Goal: Task Accomplishment & Management: Manage account settings

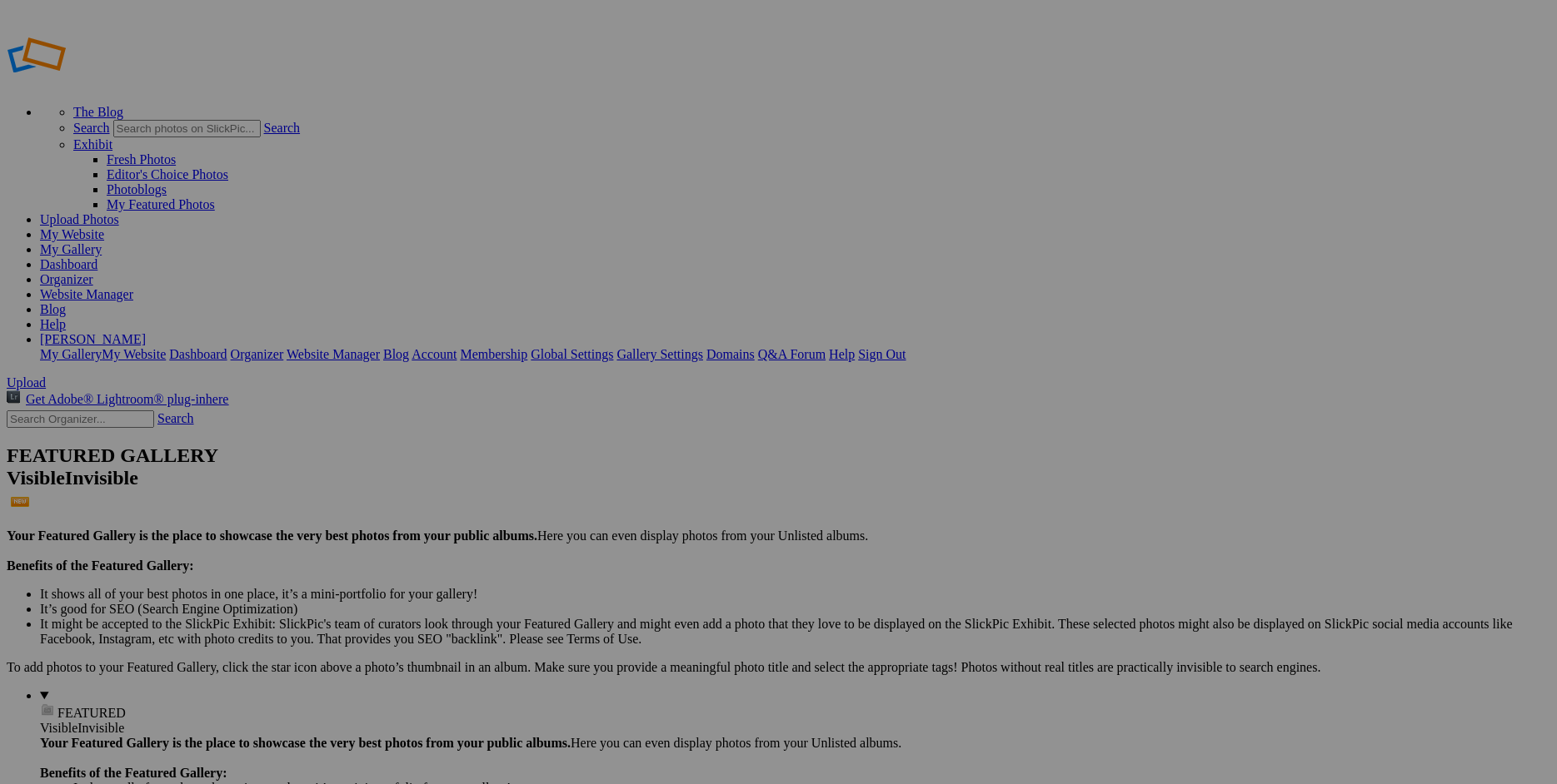
drag, startPoint x: 1164, startPoint y: 393, endPoint x: 1137, endPoint y: 392, distance: 27.0
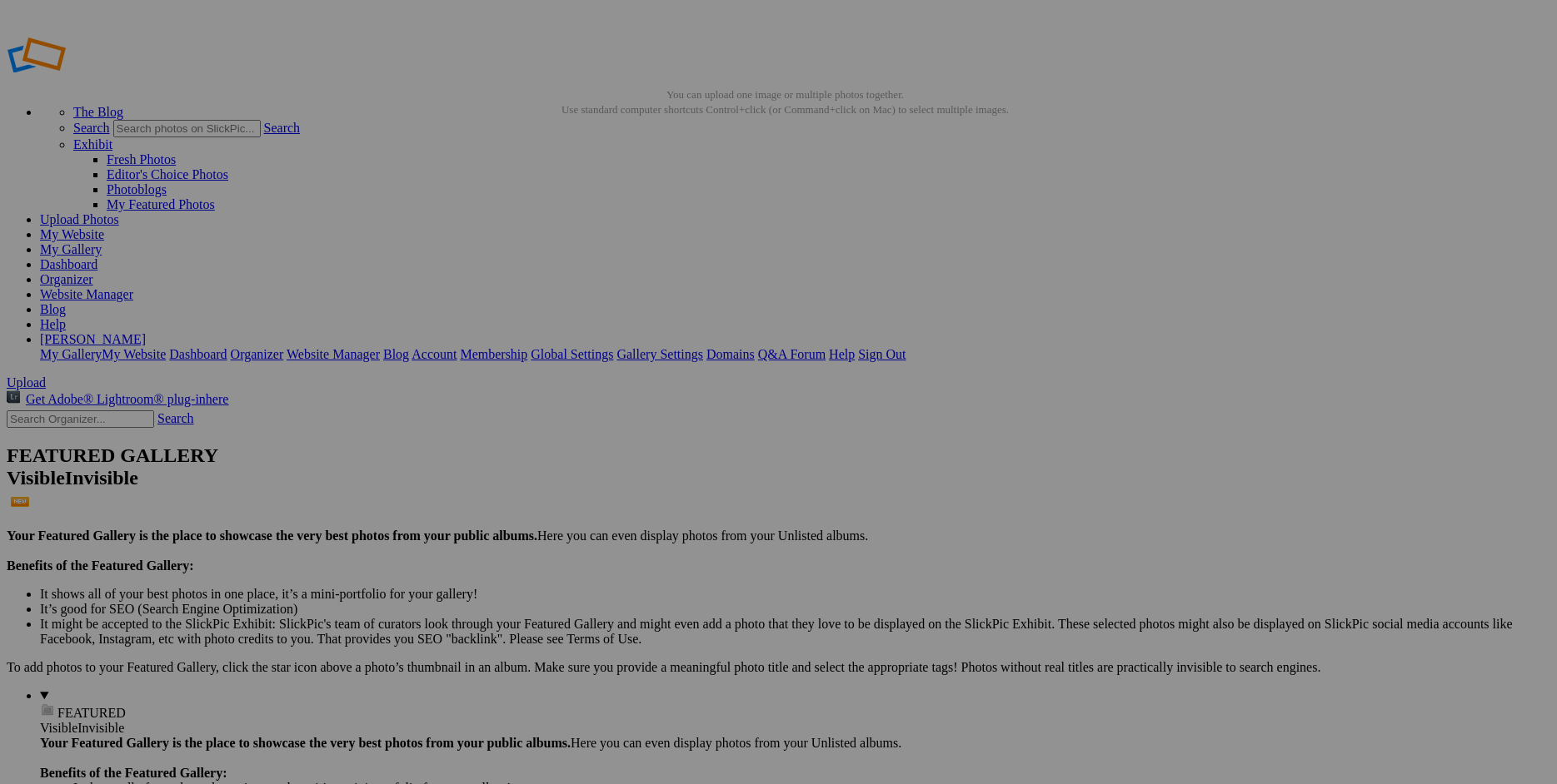
click at [133, 287] on link "Website Manager" at bounding box center [86, 294] width 93 height 15
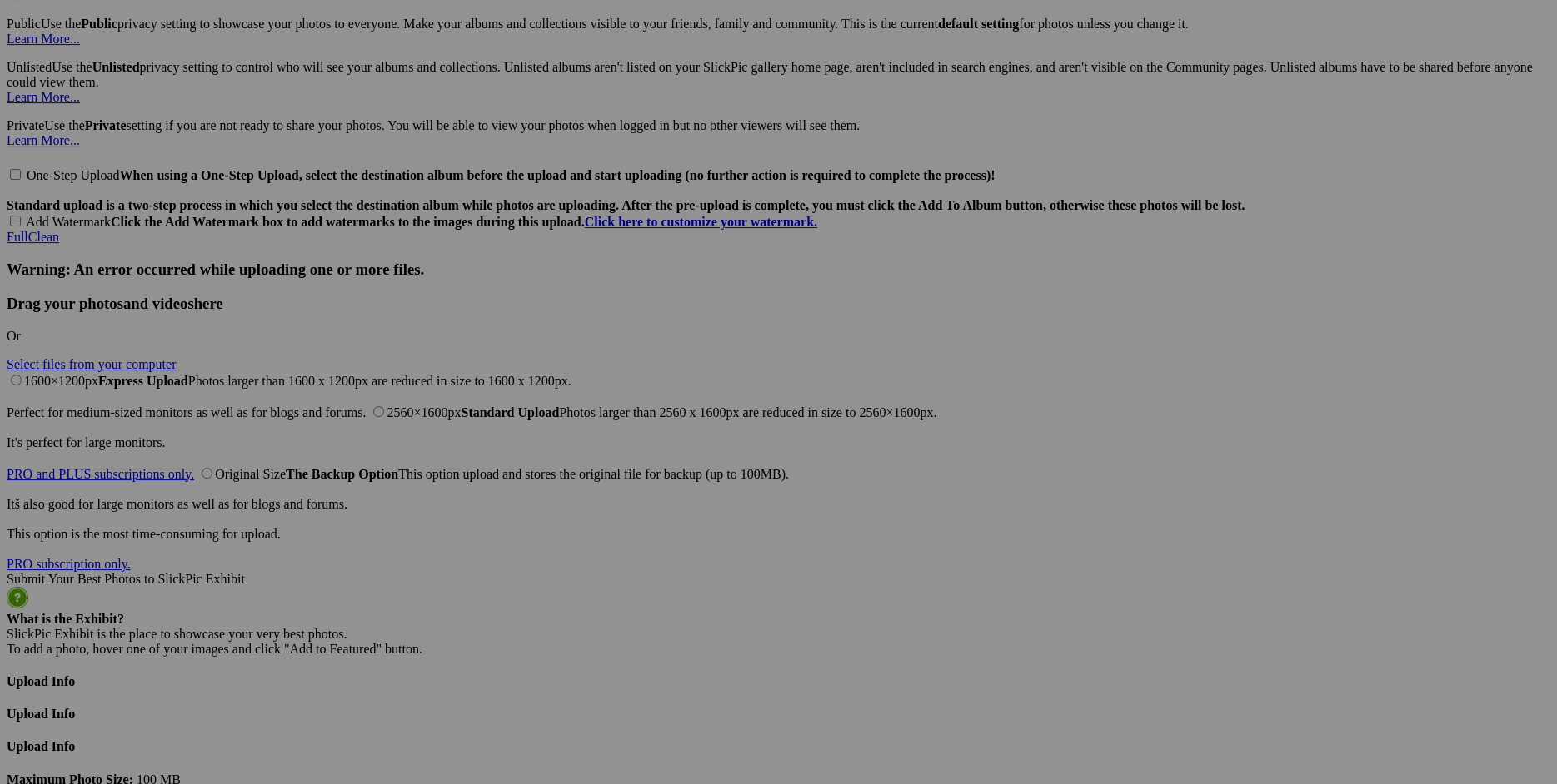
scroll to position [3487, 0]
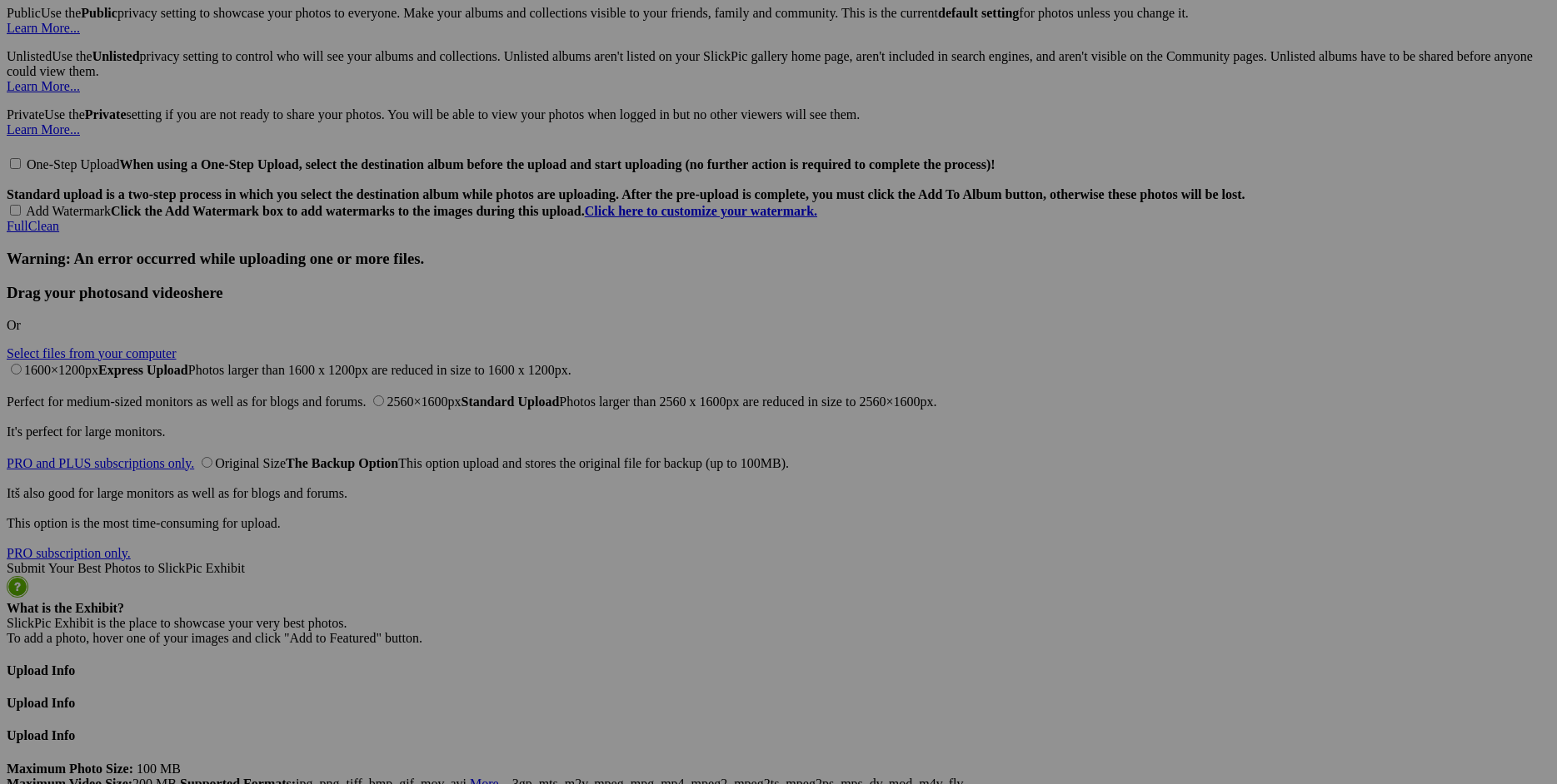
click at [668, 506] on span "Yes" at bounding box center [658, 501] width 19 height 15
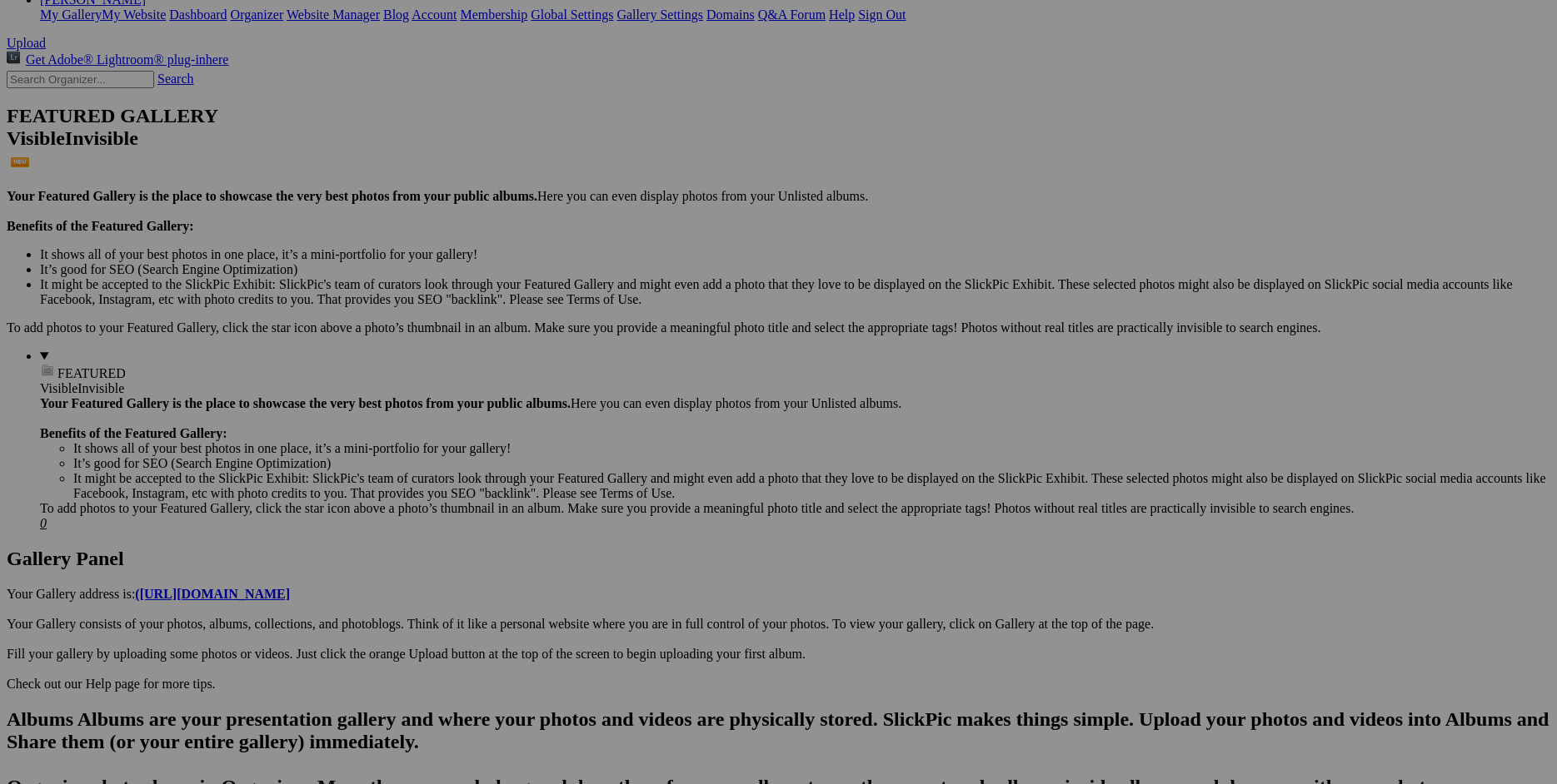
scroll to position [0, 0]
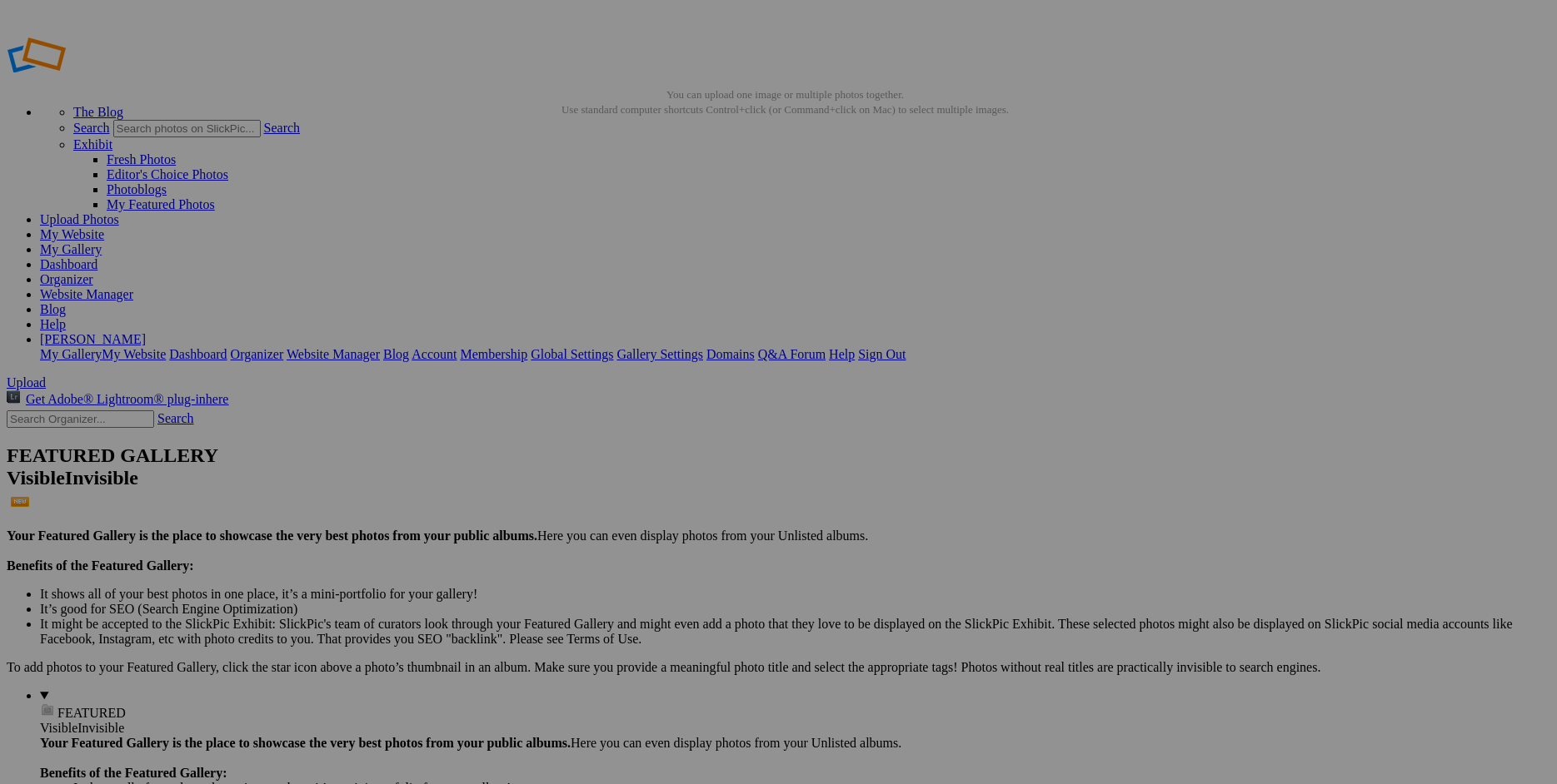
click at [133, 287] on link "Website Manager" at bounding box center [86, 294] width 93 height 15
